Goal: Task Accomplishment & Management: Manage account settings

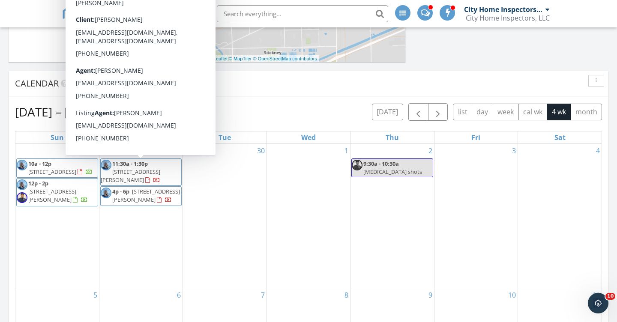
scroll to position [306, 0]
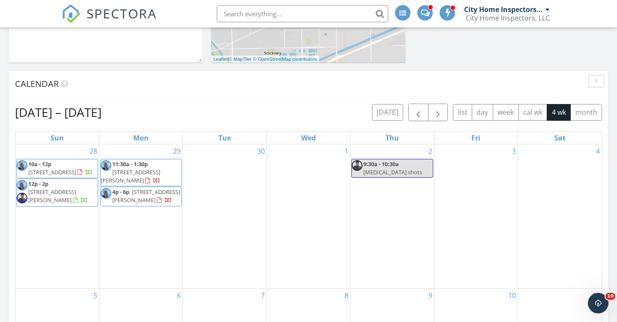
click at [154, 168] on span "11:30a - 1:30p 4244 S Langley Ave, Chicago 60653" at bounding box center [141, 172] width 81 height 25
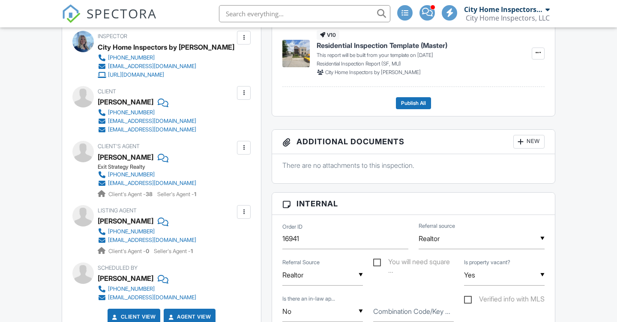
scroll to position [184, 0]
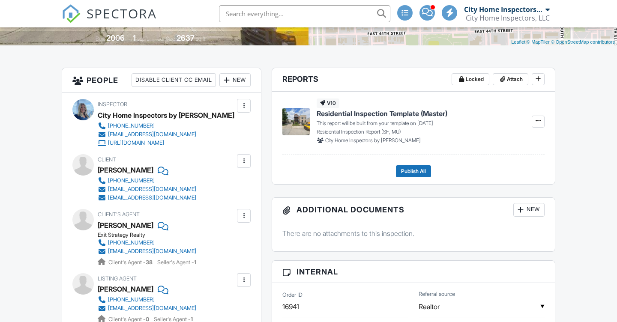
click at [230, 83] on div "New" at bounding box center [235, 80] width 31 height 14
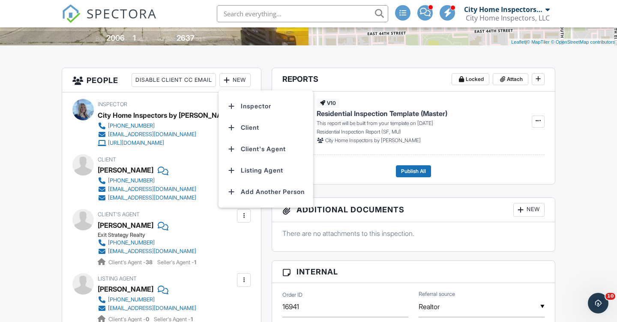
scroll to position [0, 0]
click at [75, 189] on div "Client Lauren Pate 630-415-9946 laurenpate9@gmail.com srjohnson8787@gmail.com" at bounding box center [161, 178] width 178 height 48
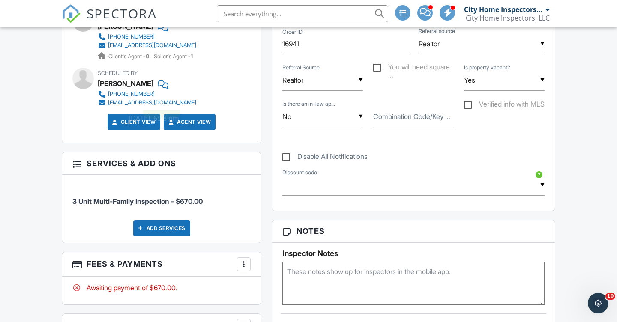
scroll to position [452, 0]
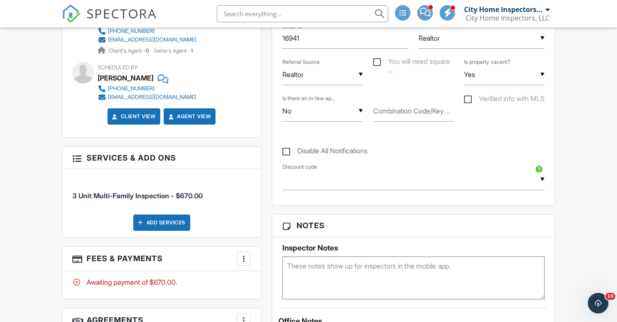
click at [160, 220] on div "Add Services" at bounding box center [161, 223] width 57 height 16
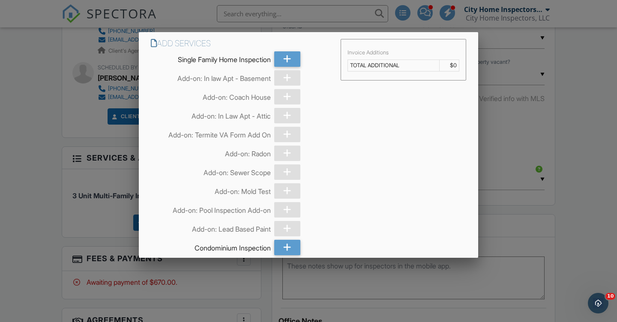
click at [88, 140] on div at bounding box center [308, 158] width 617 height 403
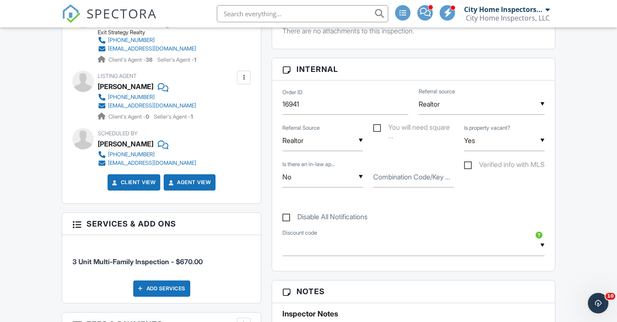
scroll to position [396, 0]
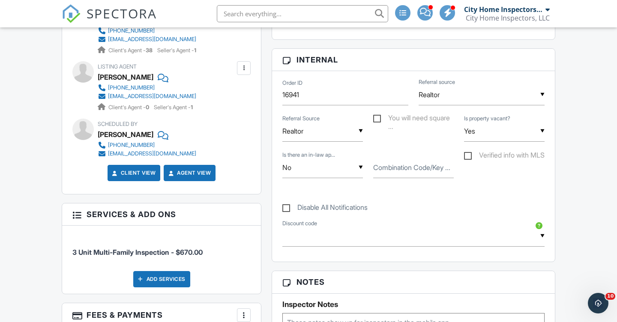
click at [158, 280] on div "Add Services" at bounding box center [161, 279] width 57 height 16
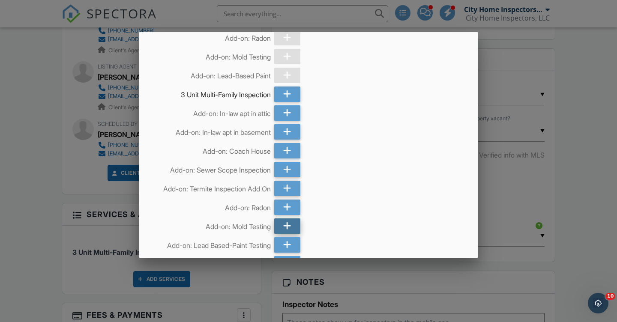
scroll to position [549, 0]
click at [289, 207] on icon at bounding box center [287, 207] width 8 height 15
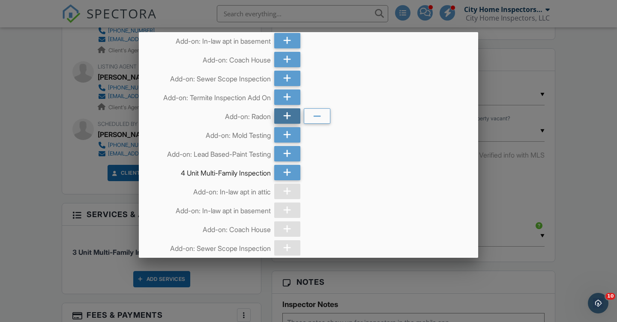
scroll to position [637, 0]
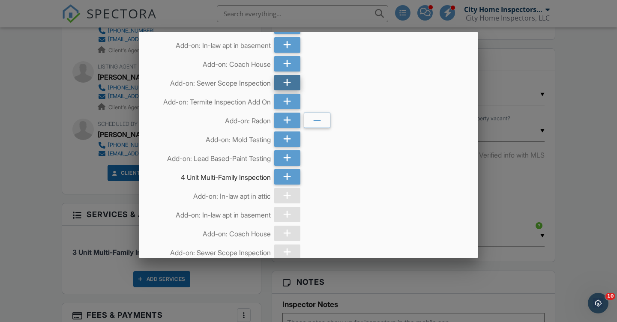
click at [288, 84] on icon at bounding box center [287, 82] width 8 height 15
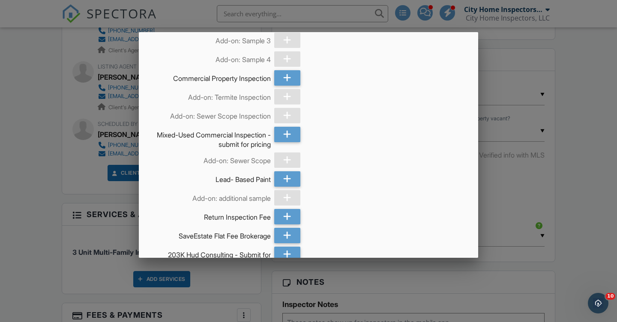
scroll to position [1283, 0]
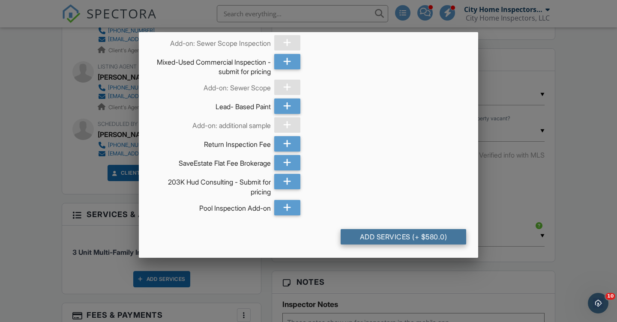
click at [400, 242] on div "Add Services (+ $580.0)" at bounding box center [404, 236] width 126 height 15
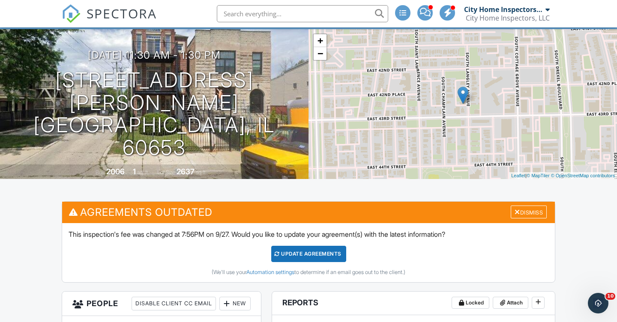
scroll to position [76, 0]
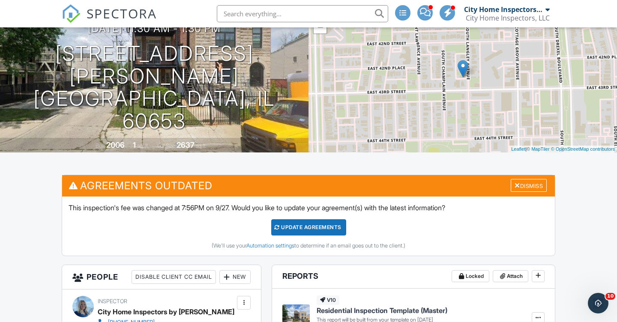
click at [304, 229] on div "Update Agreements" at bounding box center [308, 228] width 75 height 16
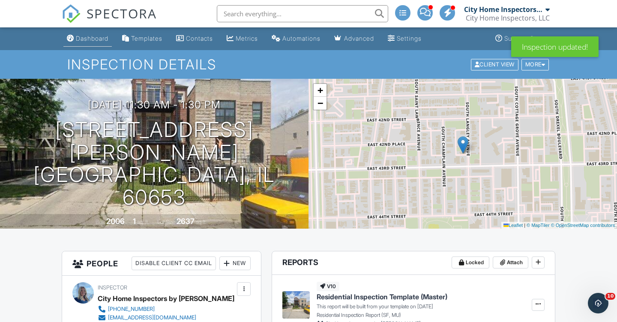
click at [93, 35] on div "Dashboard" at bounding box center [92, 38] width 33 height 7
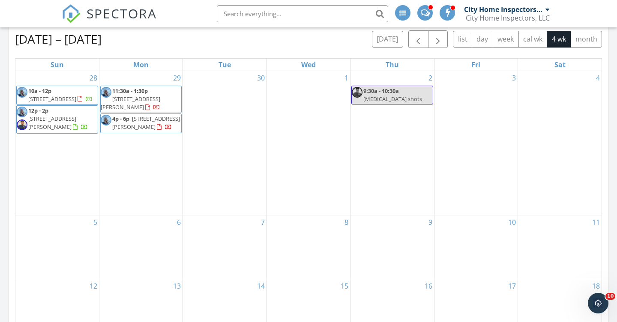
scroll to position [395, 0]
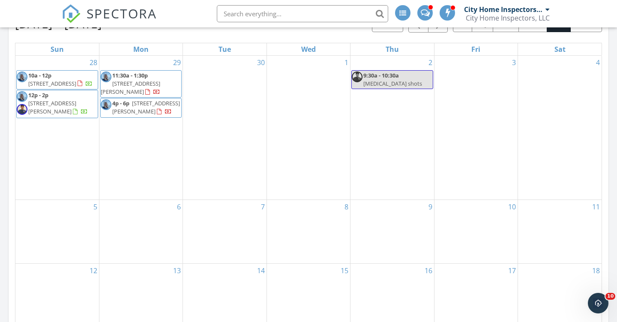
click at [172, 107] on span "3667 Thornhill Dr, Elgin 60124" at bounding box center [146, 107] width 68 height 16
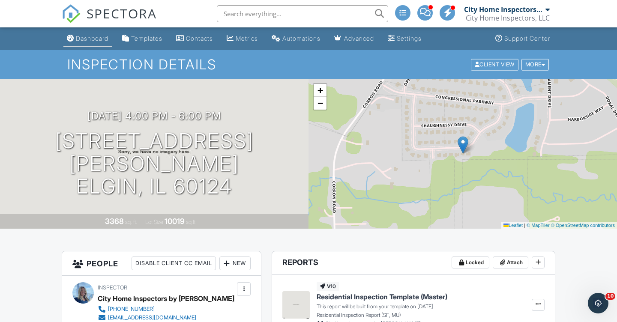
click at [85, 36] on div "Dashboard" at bounding box center [92, 38] width 33 height 7
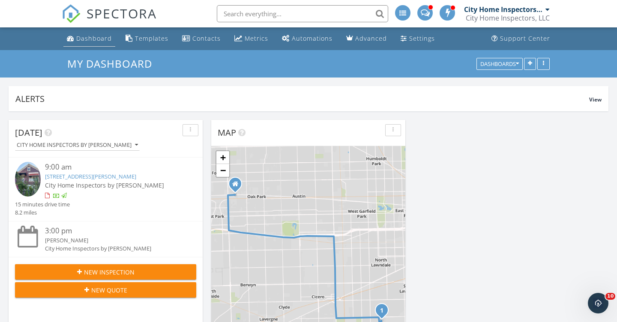
click at [80, 37] on div "Dashboard" at bounding box center [94, 38] width 36 height 8
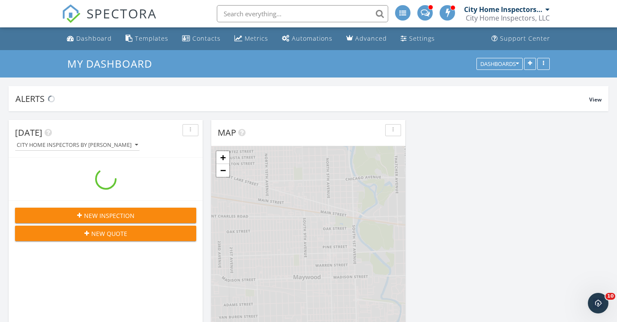
scroll to position [995, 618]
